Goal: Task Accomplishment & Management: Use online tool/utility

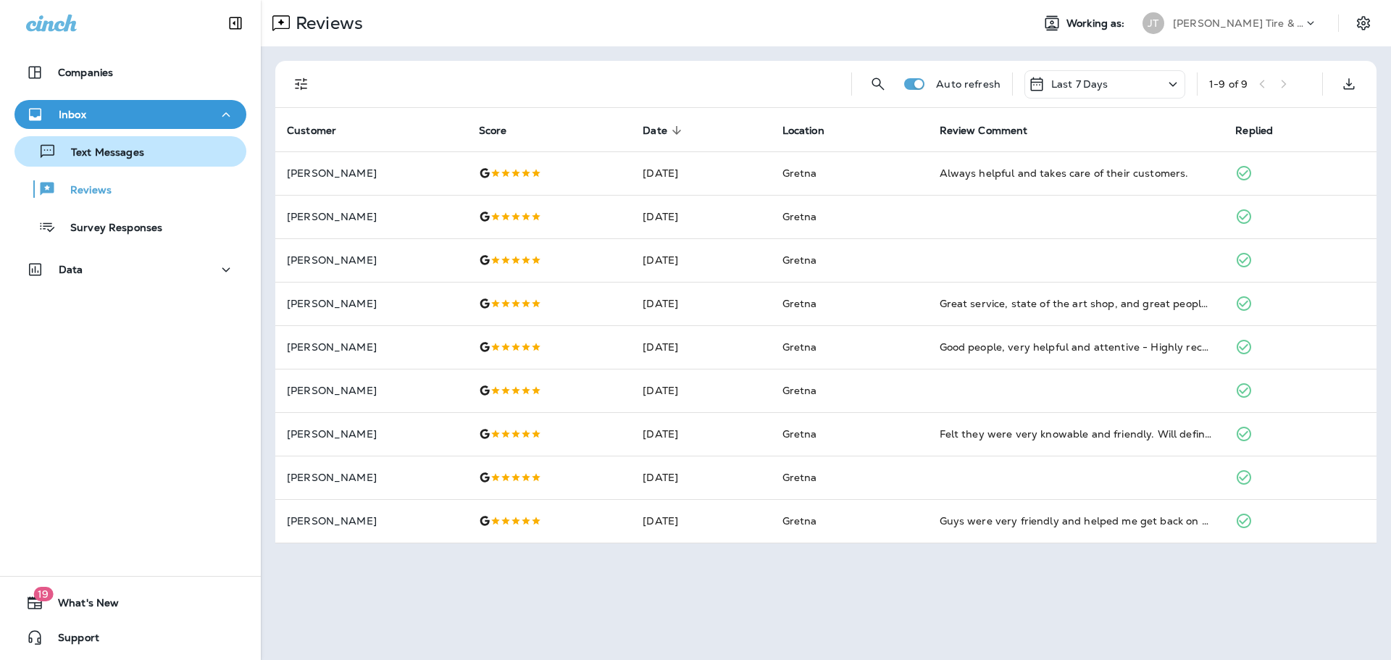
click at [130, 154] on p "Text Messages" at bounding box center [101, 153] width 88 height 14
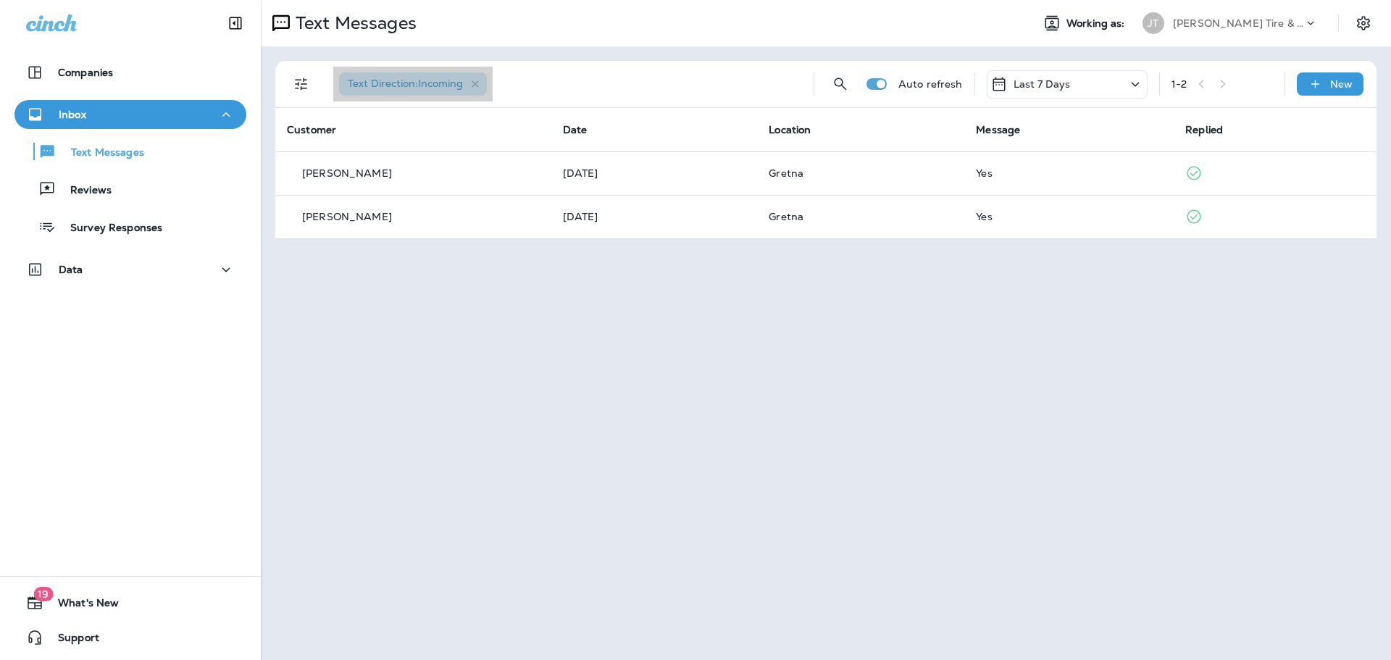
click at [442, 89] on span "Text Direction : Incoming" at bounding box center [405, 83] width 115 height 13
click at [299, 88] on icon "Filters" at bounding box center [301, 83] width 17 height 17
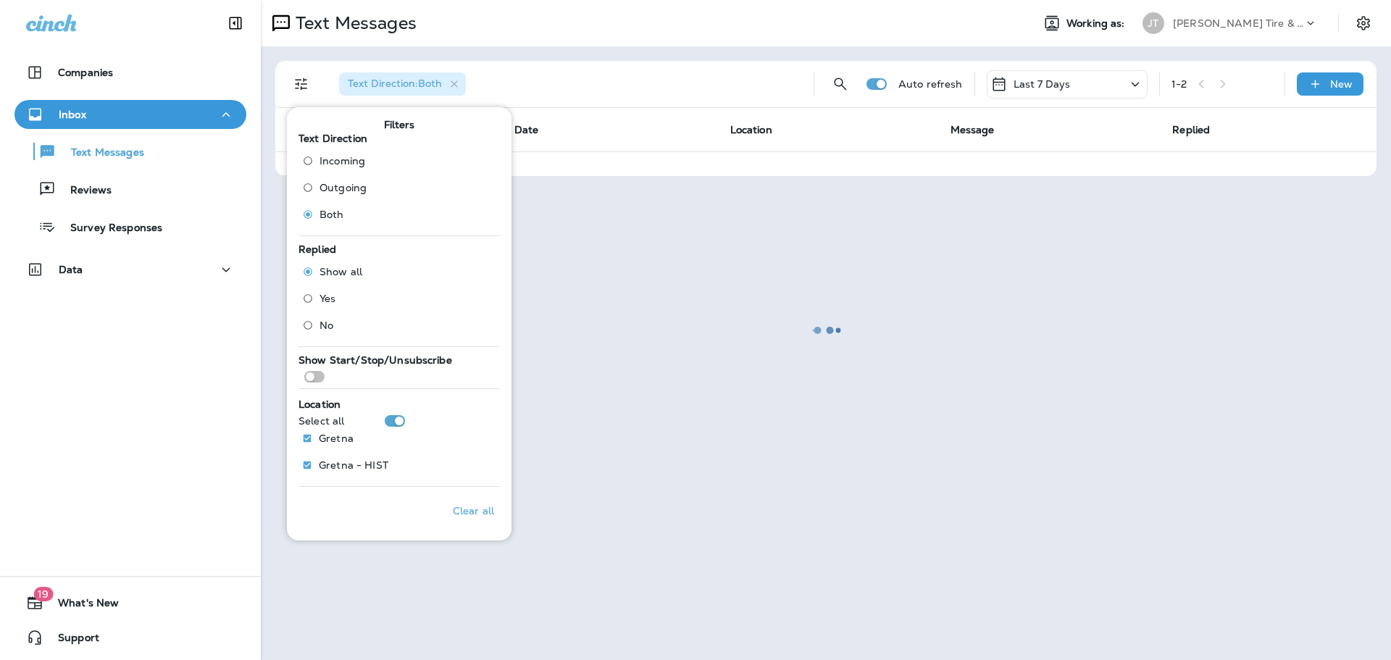
click at [688, 298] on div at bounding box center [825, 329] width 1127 height 657
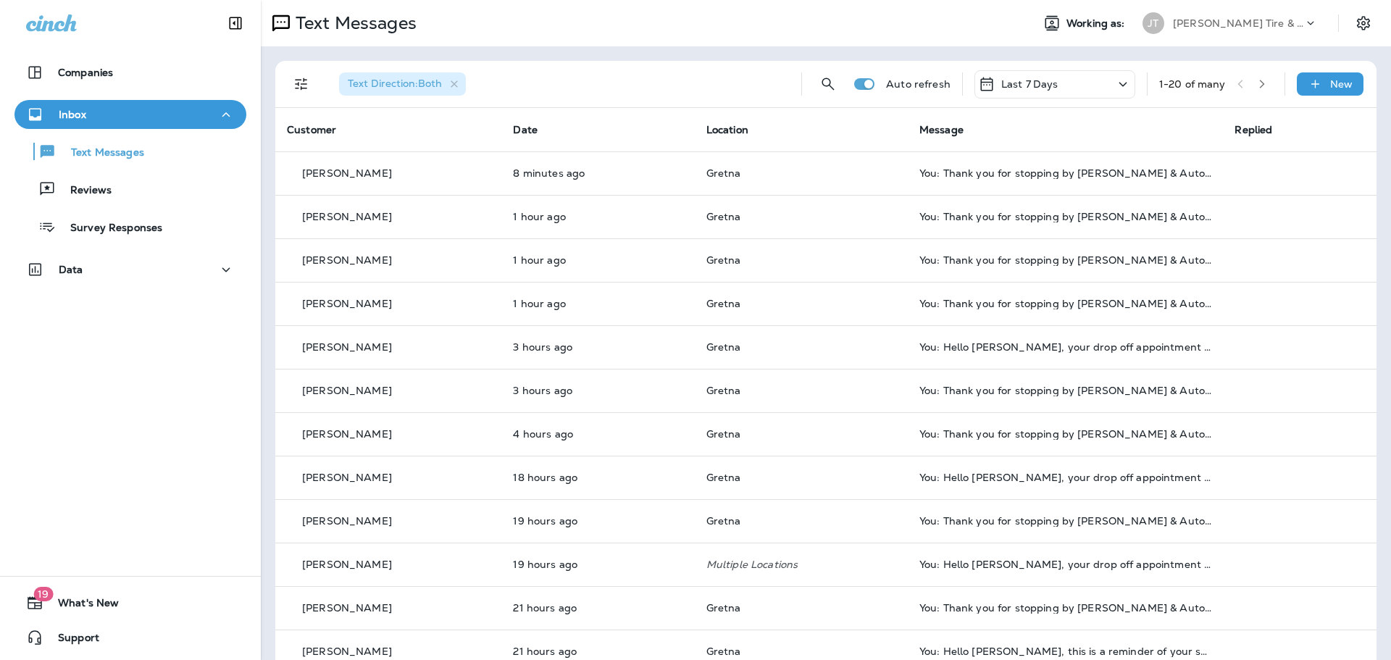
click at [81, 121] on div "Inbox" at bounding box center [56, 115] width 60 height 18
click at [81, 151] on p "Text Messages" at bounding box center [101, 153] width 88 height 14
click at [51, 153] on icon "button" at bounding box center [48, 151] width 14 height 12
click at [34, 154] on div "button" at bounding box center [35, 151] width 5 height 17
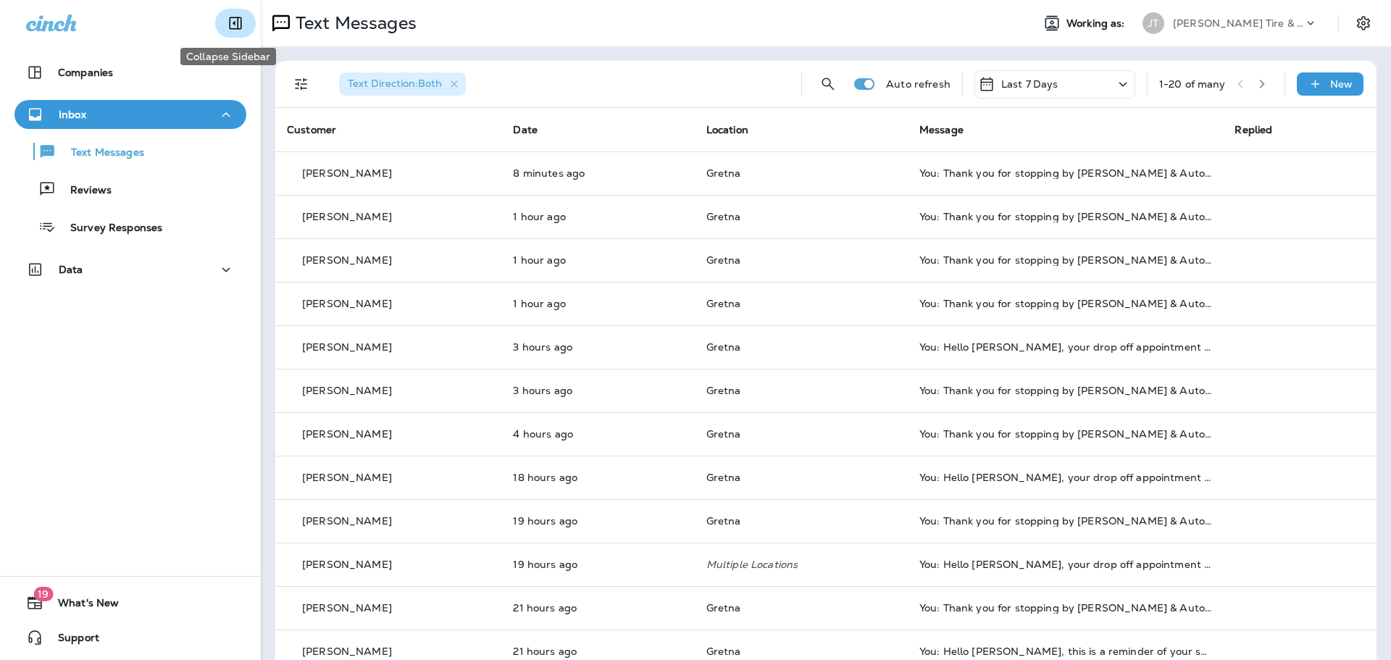
click at [230, 29] on icon "Collapse Sidebar" at bounding box center [236, 23] width 12 height 12
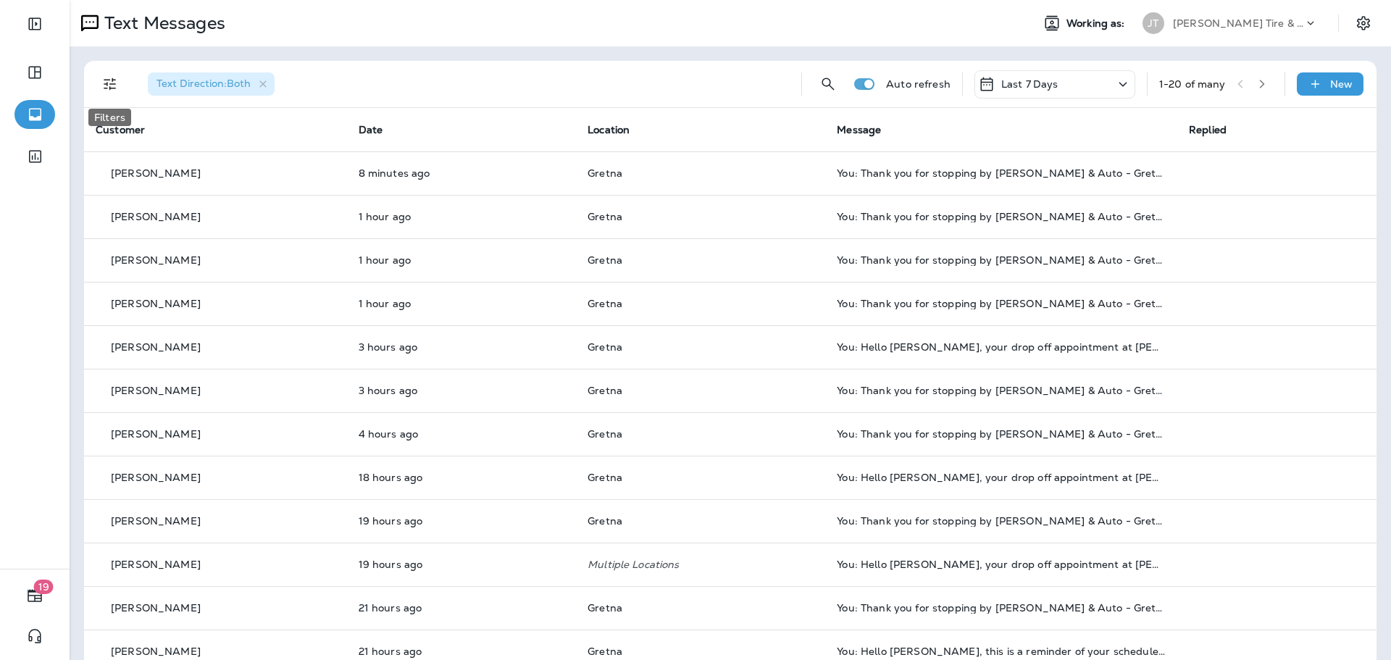
click at [114, 88] on icon "Filters" at bounding box center [110, 84] width 12 height 12
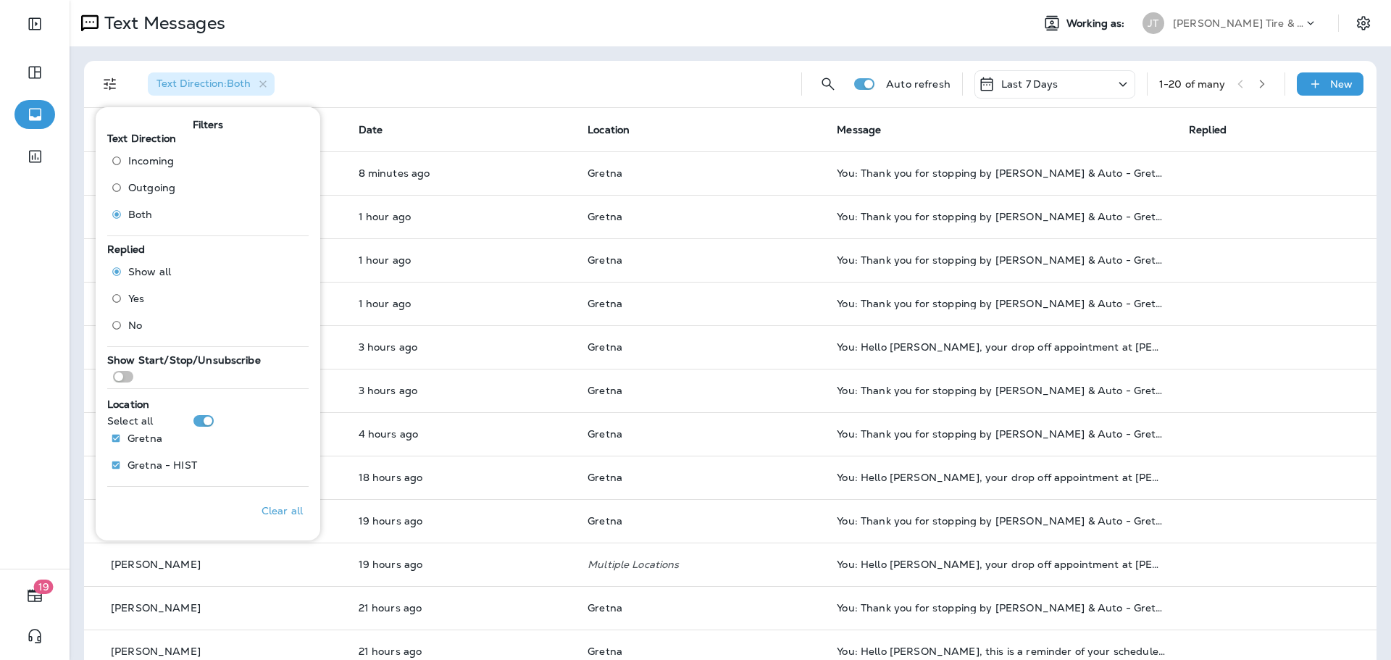
click at [150, 183] on span "Outgoing" at bounding box center [151, 188] width 47 height 12
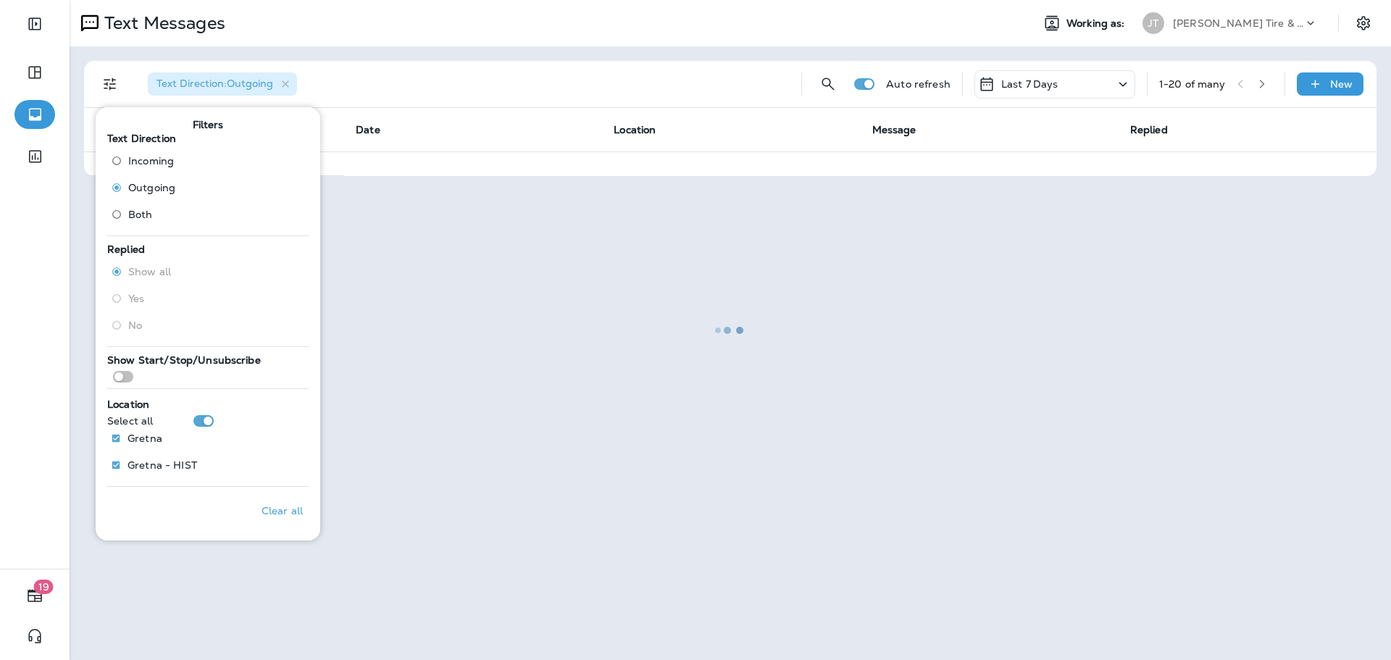
click at [479, 272] on div at bounding box center [730, 329] width 1318 height 657
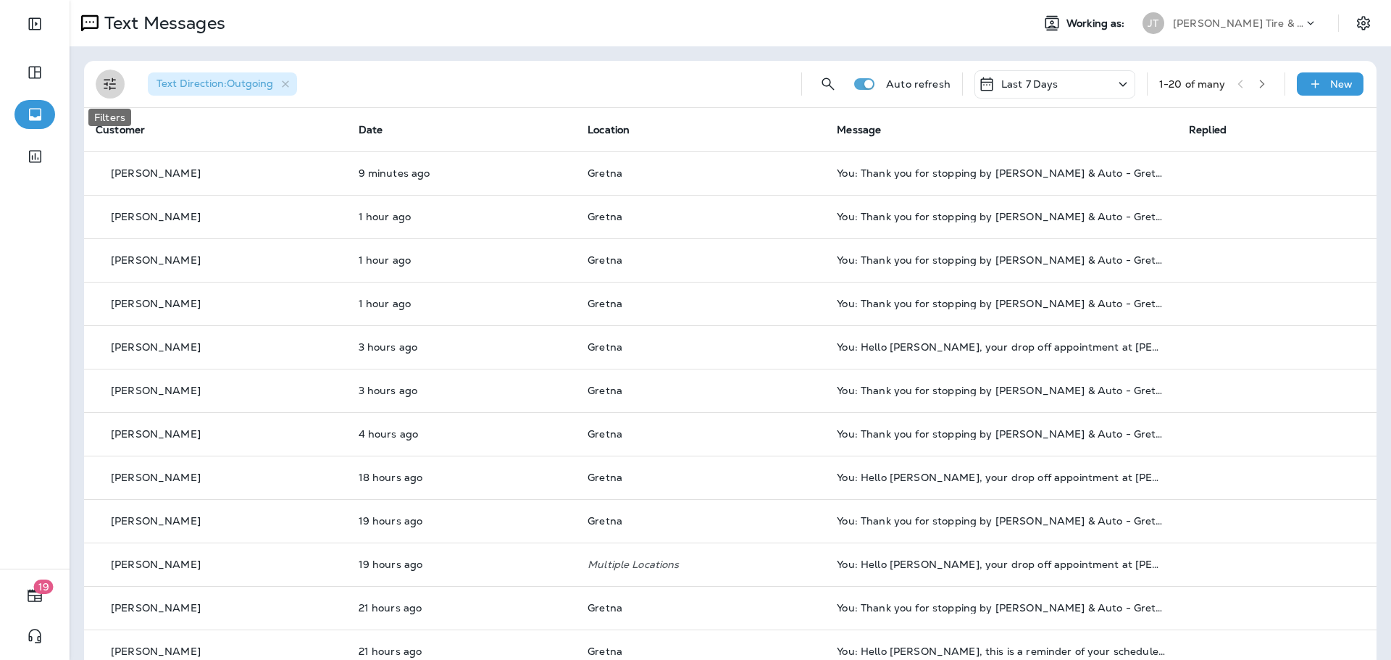
click at [105, 83] on icon "Filters" at bounding box center [109, 83] width 17 height 17
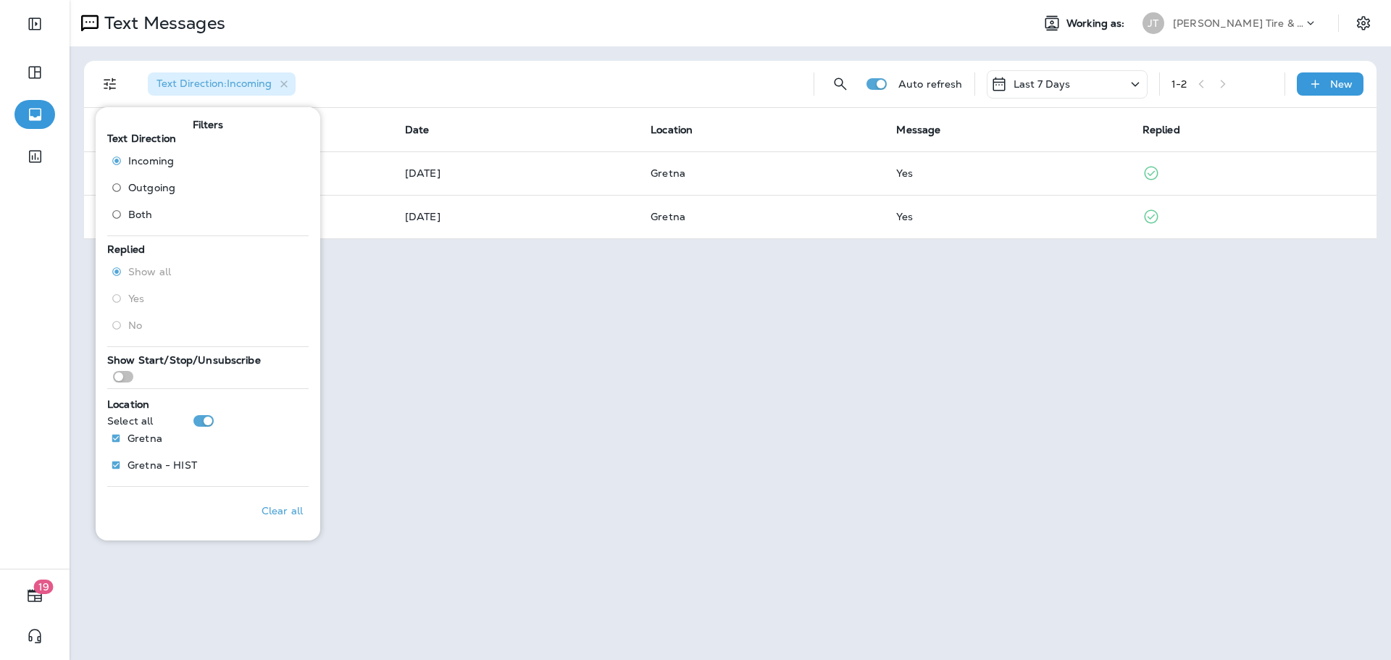
click at [448, 361] on div "Text Messages Working as: [PERSON_NAME] Tire & Auto Text Direction : Incoming A…" at bounding box center [730, 330] width 1321 height 660
